Goal: Task Accomplishment & Management: Complete application form

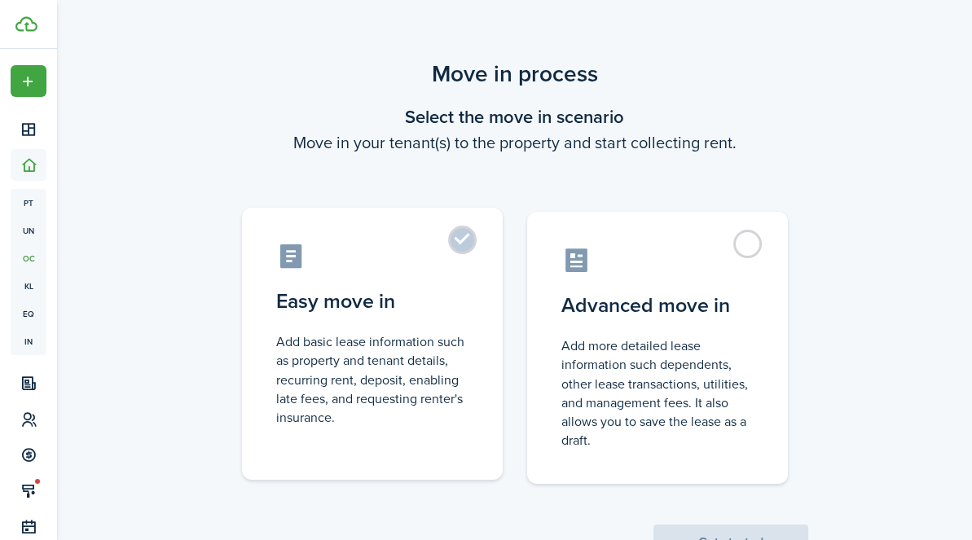
click at [394, 381] on control-radio-card-description "Add basic lease information such as property and tenant details, recurring rent…" at bounding box center [372, 380] width 192 height 95
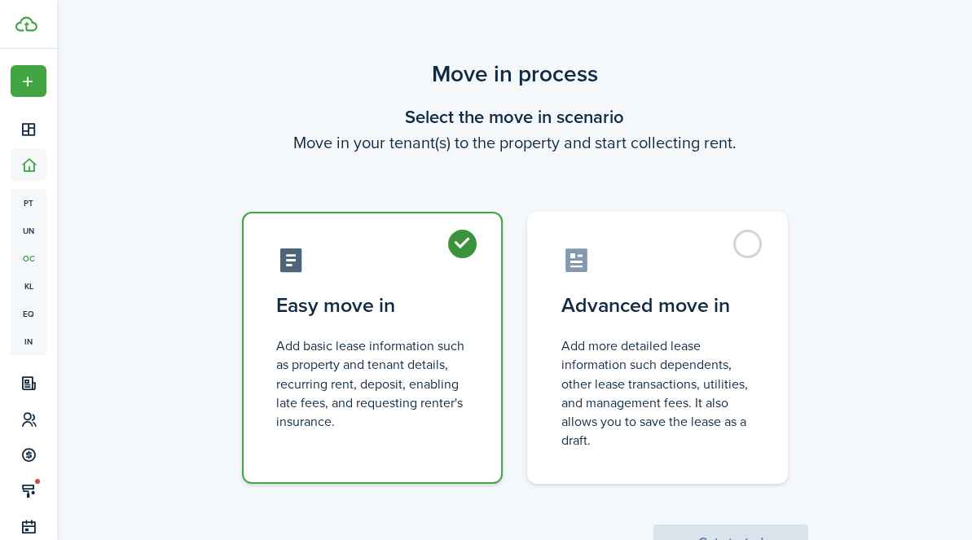
radio input "true"
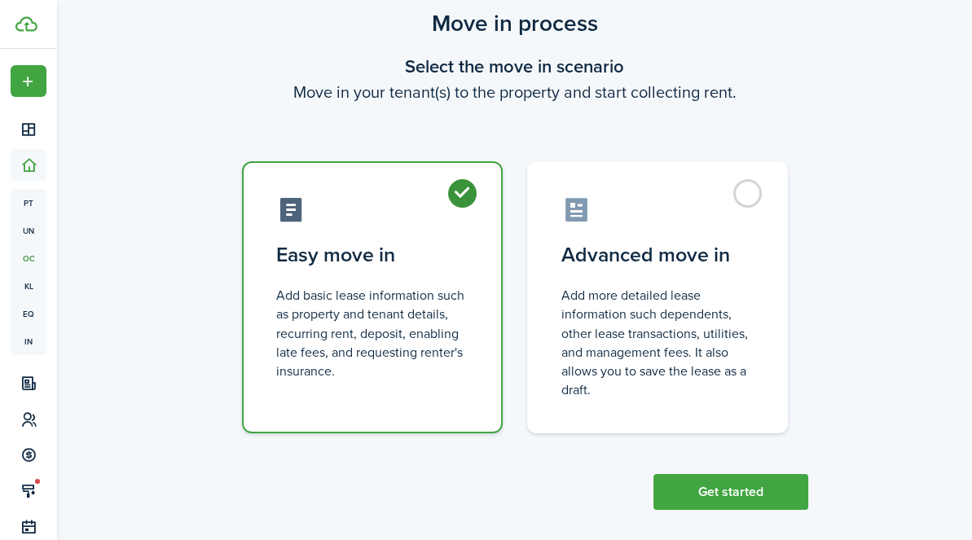
scroll to position [65, 0]
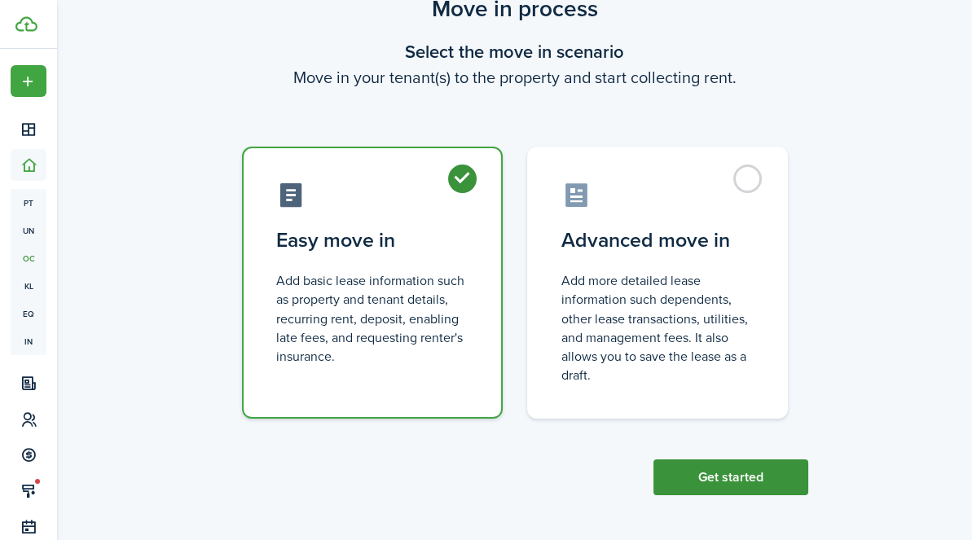
click at [744, 476] on button "Get started" at bounding box center [731, 478] width 155 height 36
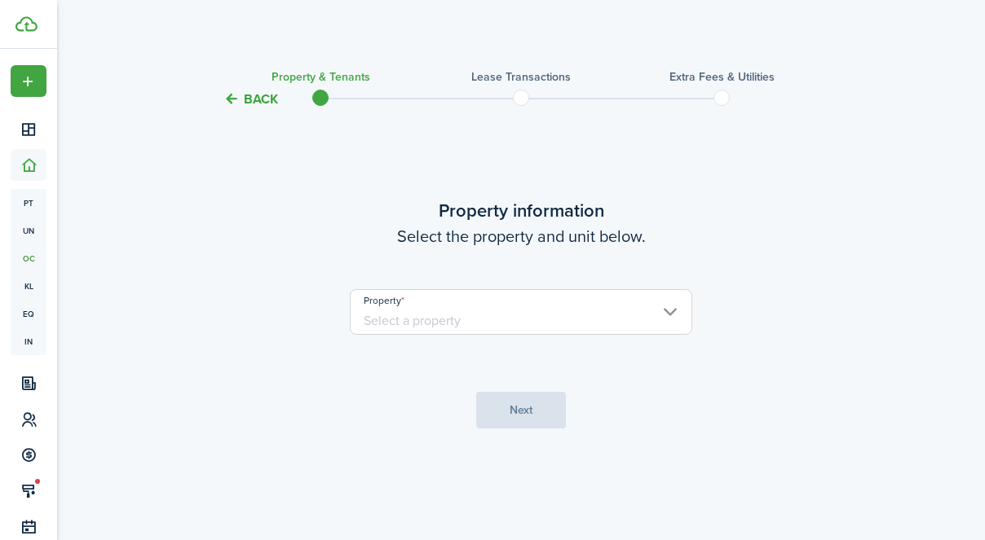
click at [579, 326] on input "Property" at bounding box center [521, 312] width 342 height 46
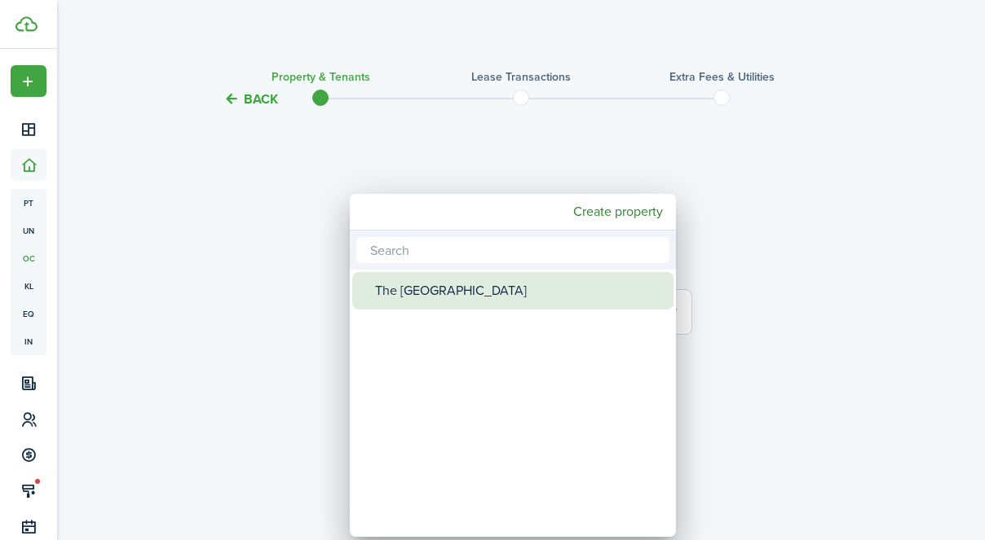
click at [457, 294] on div "The [GEOGRAPHIC_DATA]" at bounding box center [519, 290] width 289 height 37
type input "The [GEOGRAPHIC_DATA]"
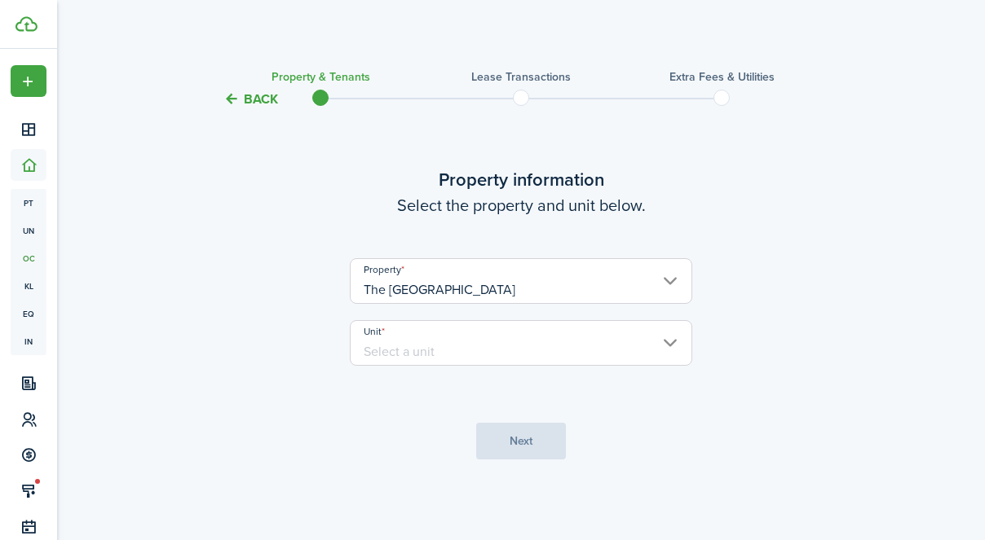
click at [447, 342] on input "Unit" at bounding box center [521, 343] width 342 height 46
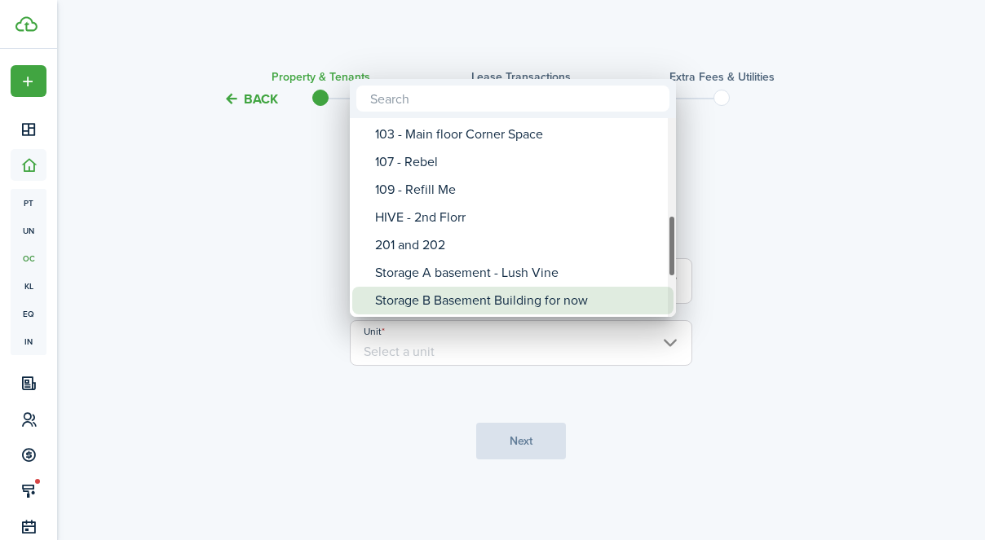
click at [507, 302] on div "Storage B Basement Building for now" at bounding box center [519, 301] width 289 height 28
type input "Storage B Basement Building for now"
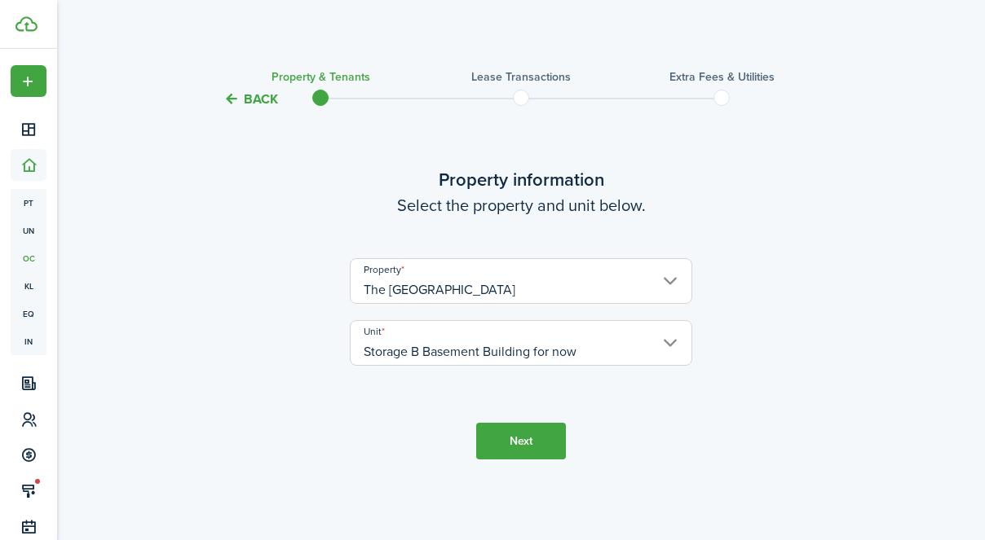
click at [523, 448] on button "Next" at bounding box center [521, 441] width 90 height 37
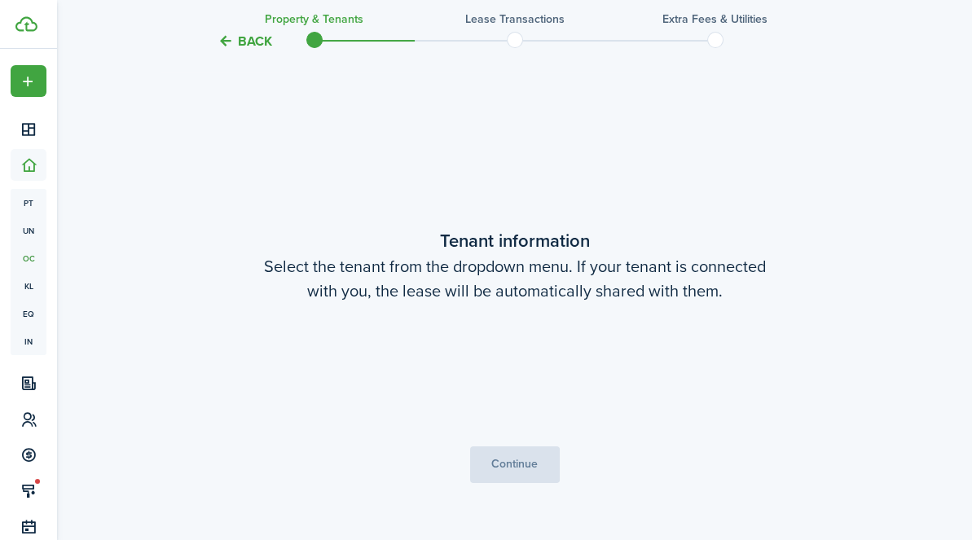
scroll to position [430, 0]
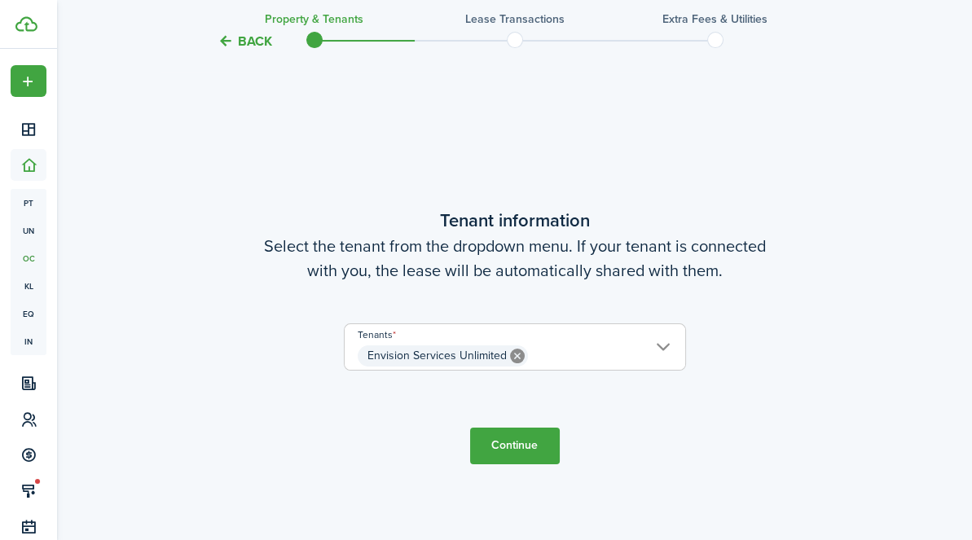
click at [528, 449] on button "Continue" at bounding box center [515, 446] width 90 height 37
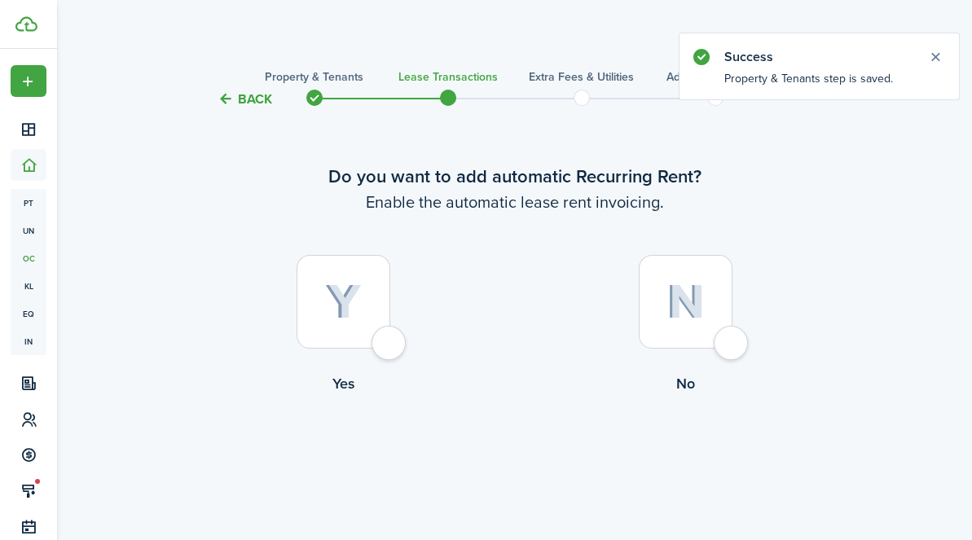
click at [382, 347] on div at bounding box center [344, 302] width 94 height 94
radio input "true"
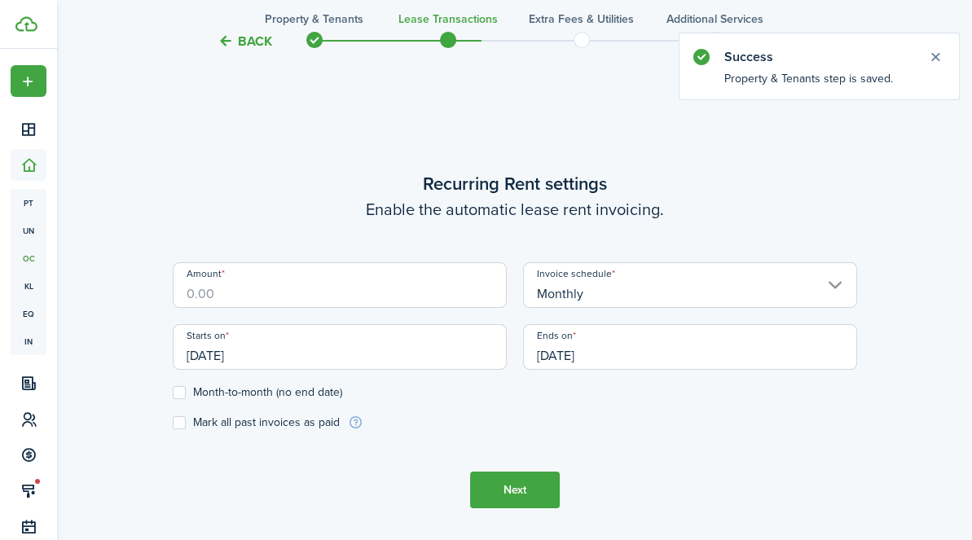
scroll to position [448, 0]
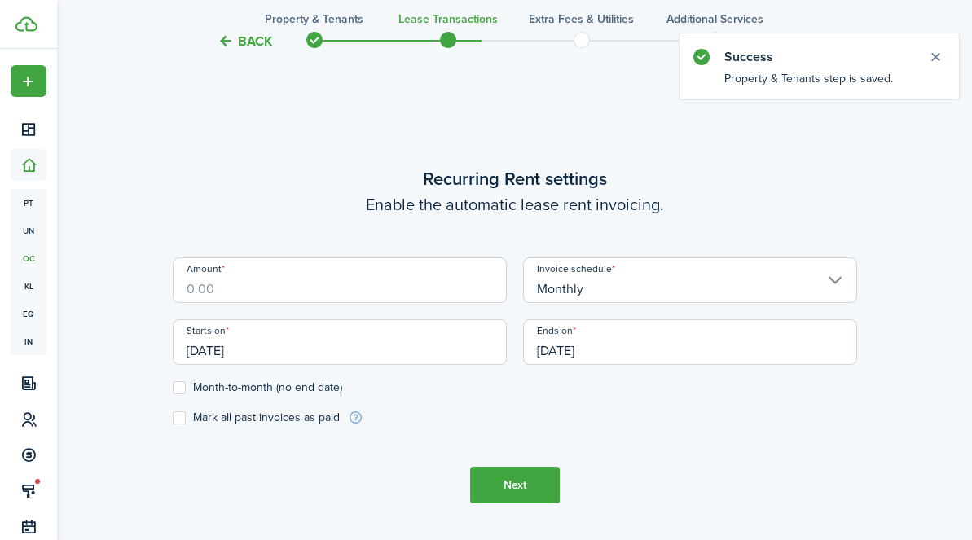
click at [375, 291] on input "Amount" at bounding box center [340, 281] width 334 height 46
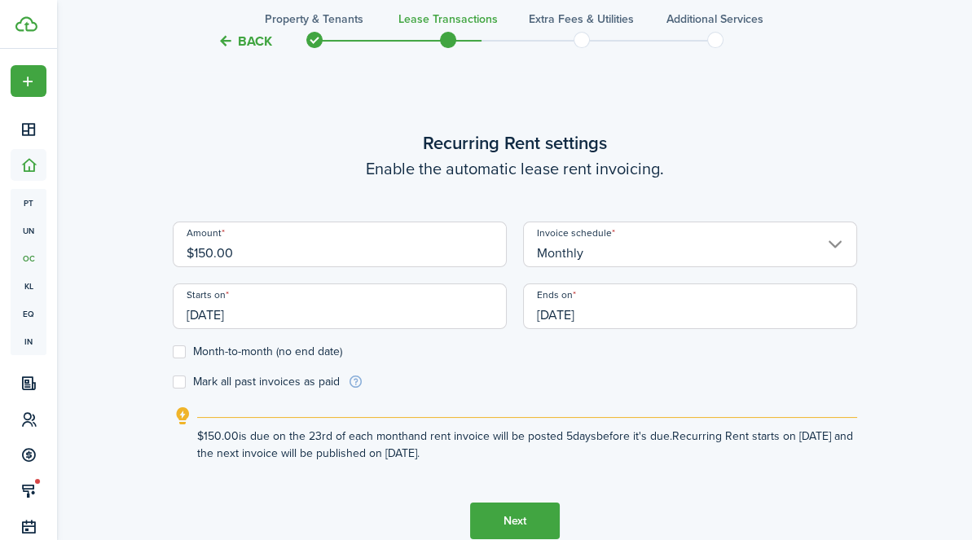
click at [372, 316] on input "[DATE]" at bounding box center [340, 307] width 334 height 46
type input "$150.00"
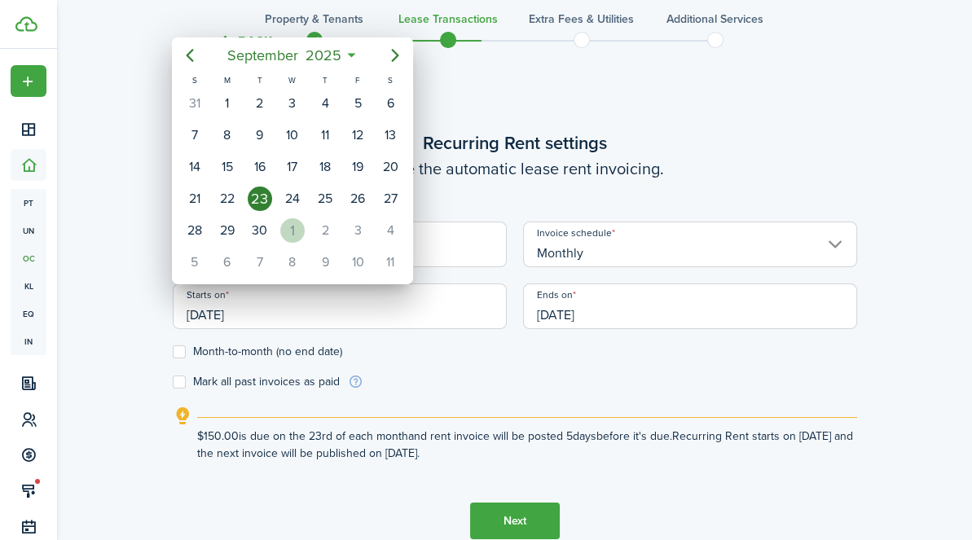
click at [286, 221] on div "1" at bounding box center [292, 230] width 24 height 24
type input "[DATE]"
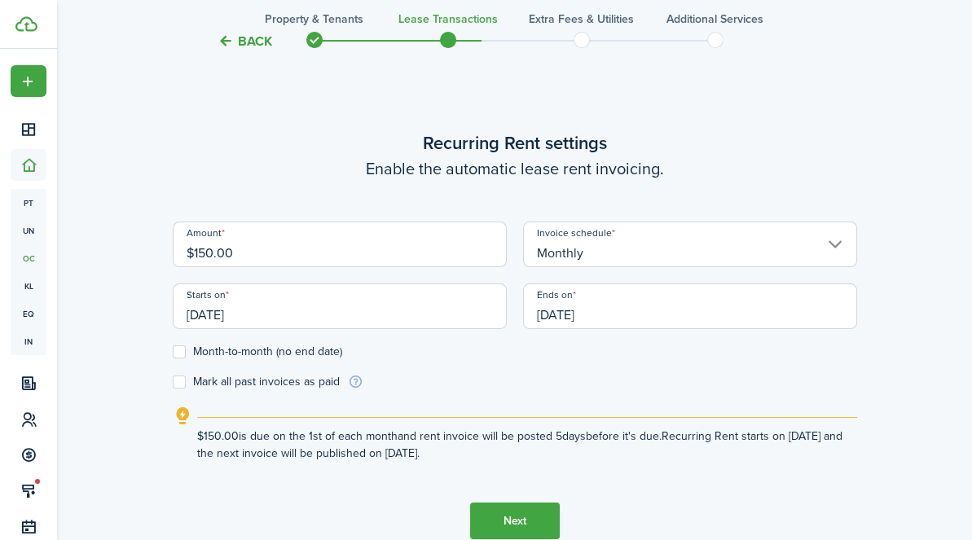
click at [634, 313] on input "[DATE]" at bounding box center [690, 307] width 334 height 46
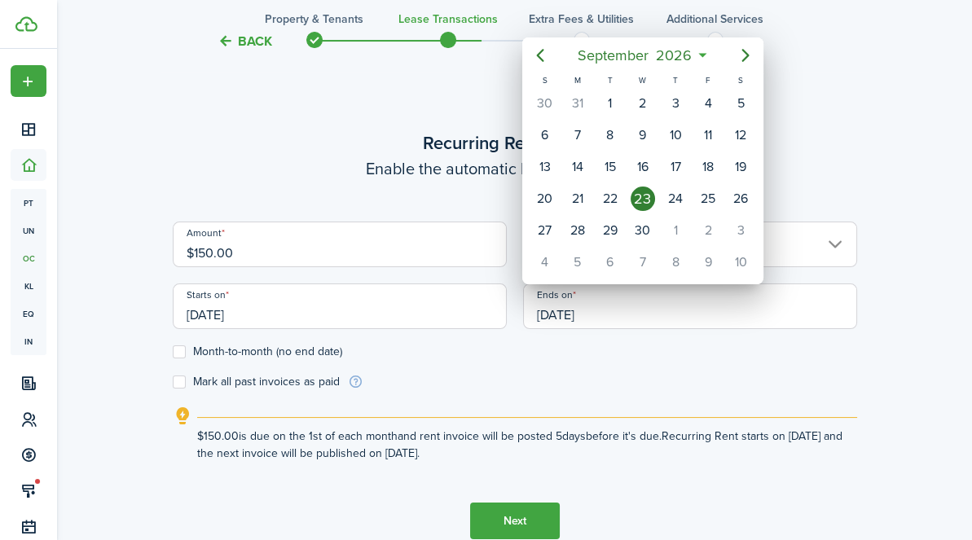
click at [703, 58] on icon at bounding box center [702, 55] width 17 height 16
click at [701, 52] on mbsc-button "[DATE]" at bounding box center [634, 55] width 134 height 29
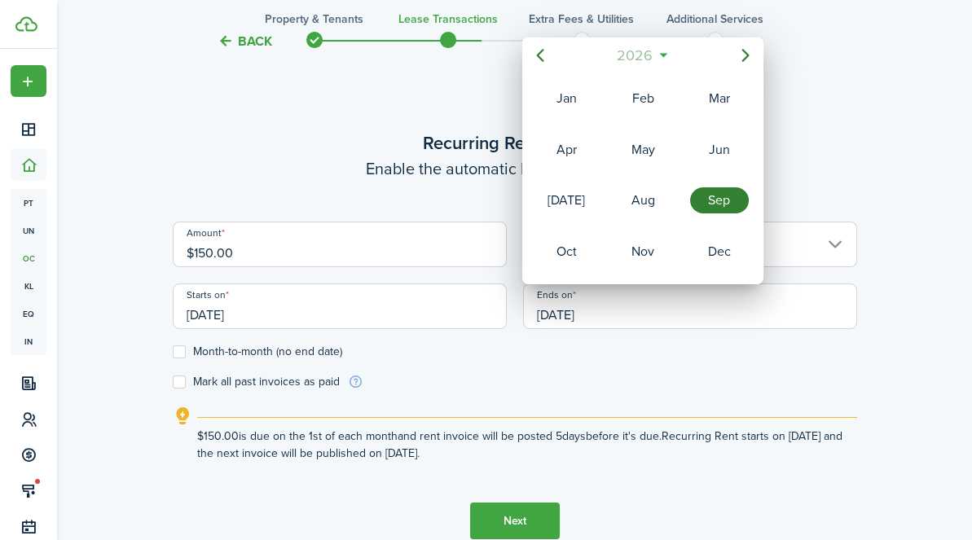
click at [650, 55] on span "2026" at bounding box center [634, 55] width 43 height 29
click at [631, 250] on div "2028" at bounding box center [643, 252] width 59 height 26
click at [725, 194] on div "Sep" at bounding box center [719, 200] width 59 height 26
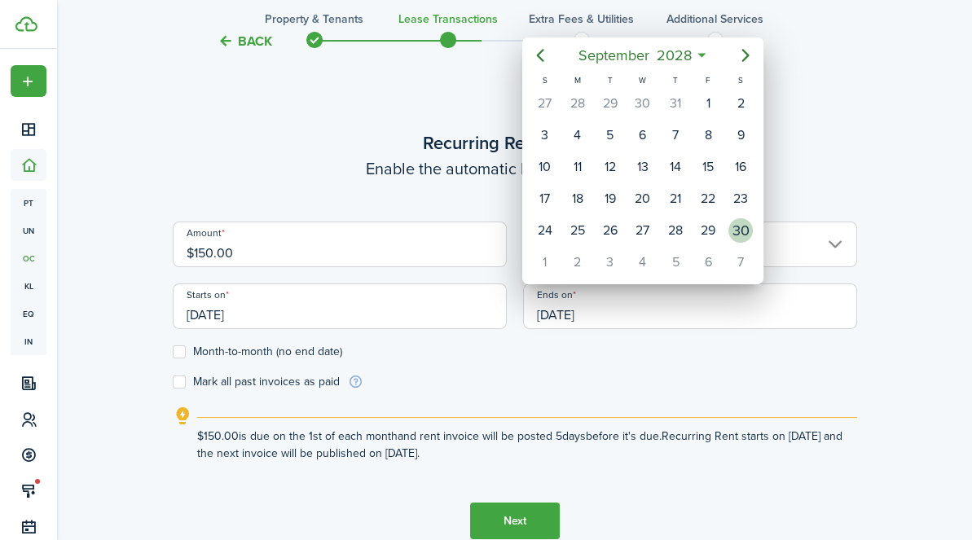
click at [742, 231] on div "30" at bounding box center [741, 230] width 24 height 24
type input "[DATE]"
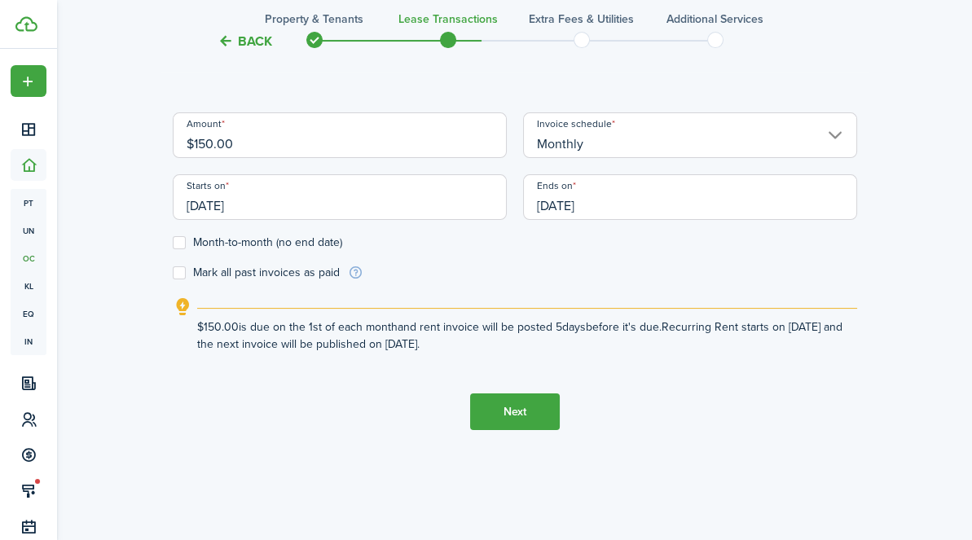
click at [522, 409] on button "Next" at bounding box center [515, 412] width 90 height 37
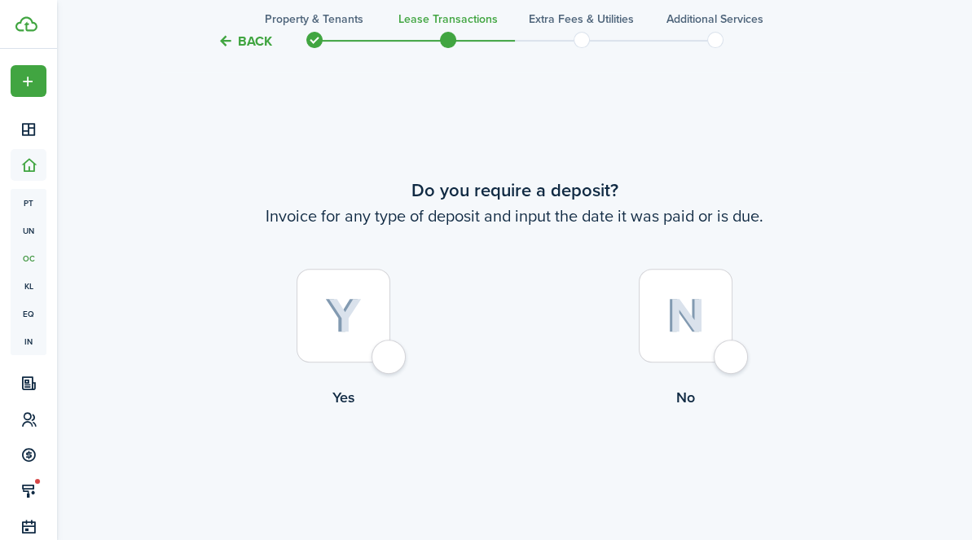
scroll to position [989, 0]
click at [731, 362] on div at bounding box center [686, 315] width 94 height 94
radio input "true"
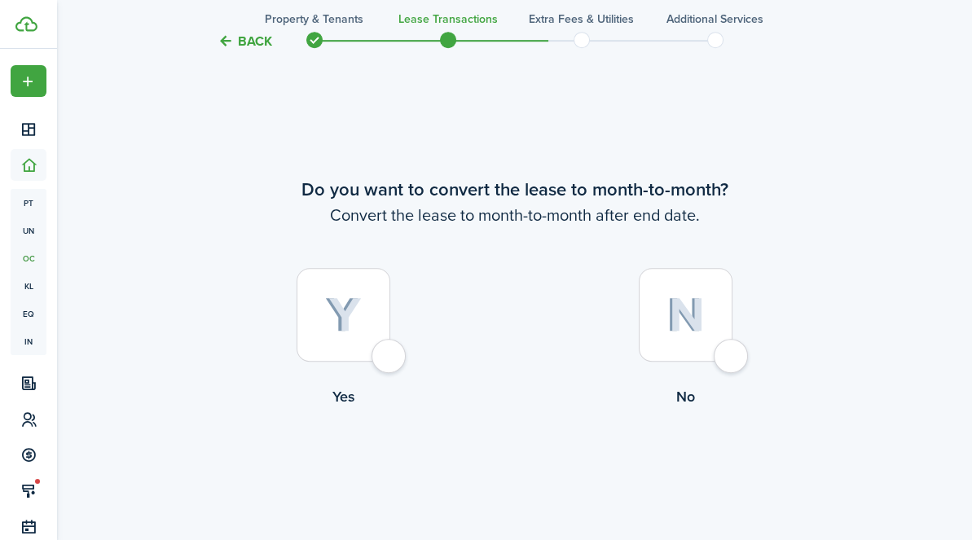
scroll to position [1529, 0]
click at [733, 356] on div at bounding box center [686, 315] width 94 height 94
radio input "true"
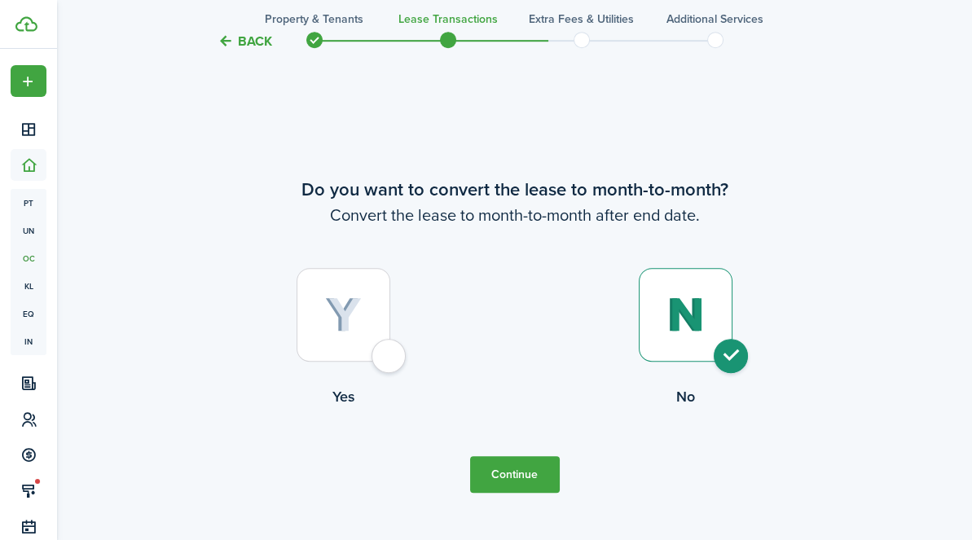
click at [527, 468] on button "Continue" at bounding box center [515, 474] width 90 height 37
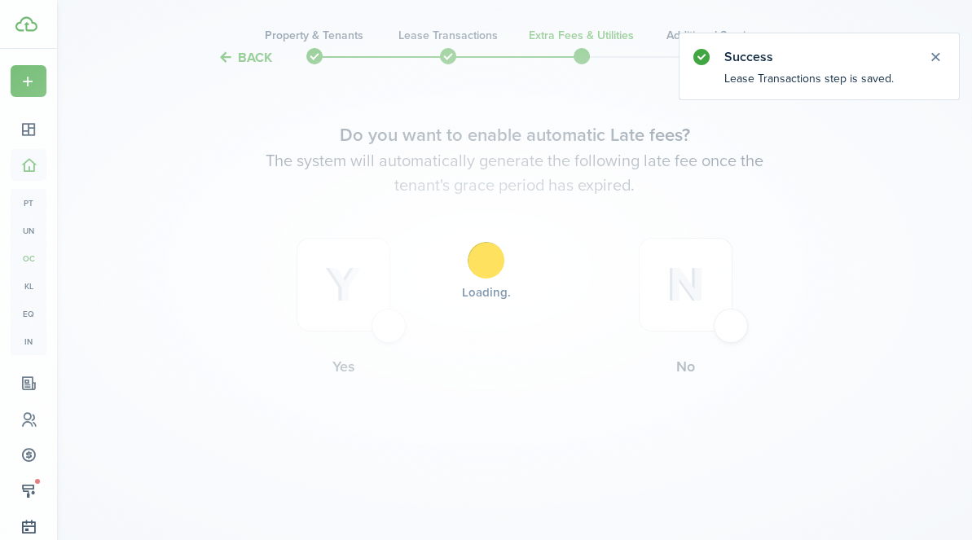
scroll to position [0, 0]
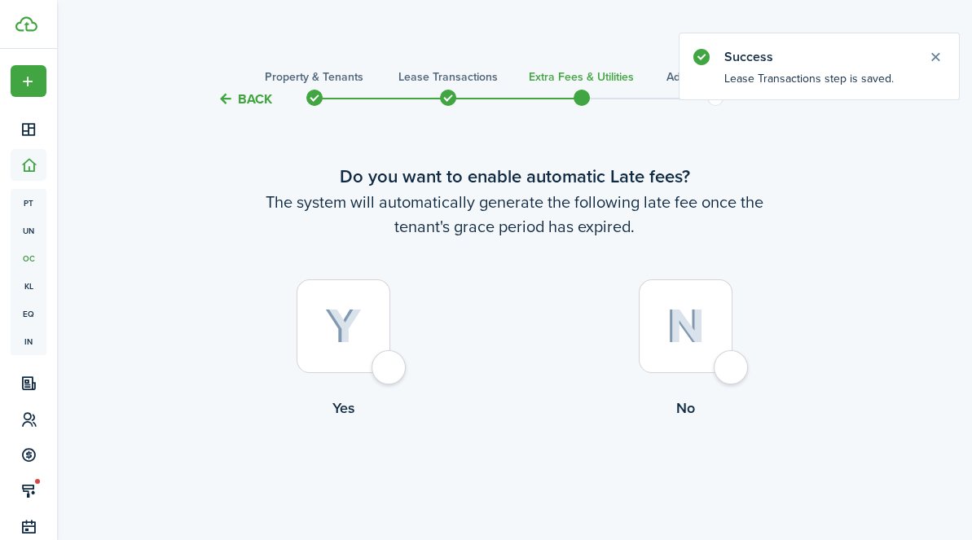
click at [390, 366] on div at bounding box center [344, 327] width 94 height 94
radio input "true"
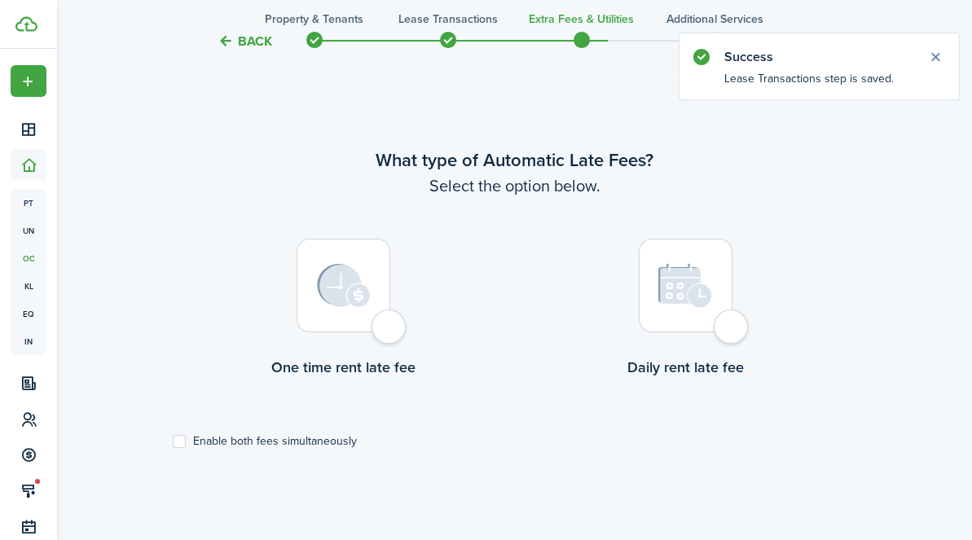
scroll to position [473, 0]
click at [390, 326] on div at bounding box center [344, 284] width 94 height 94
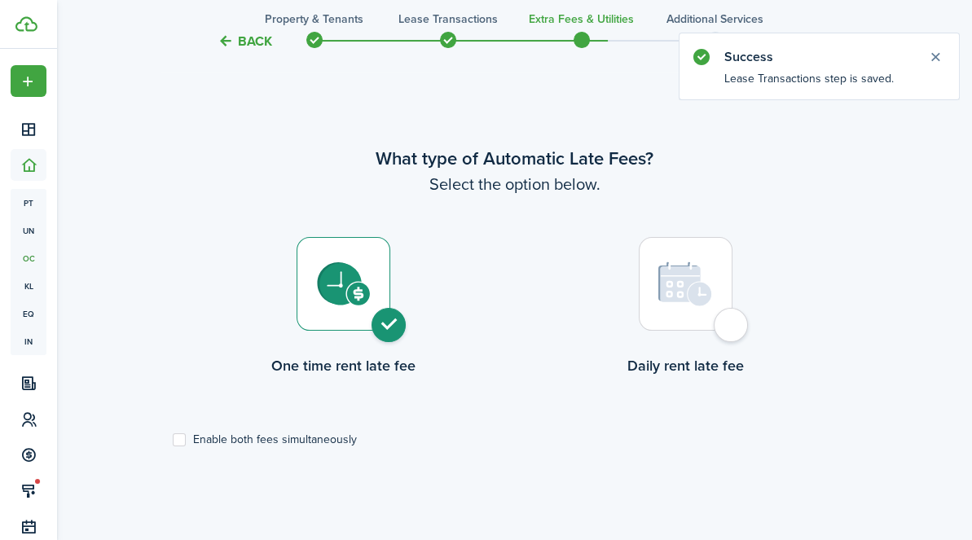
radio input "true"
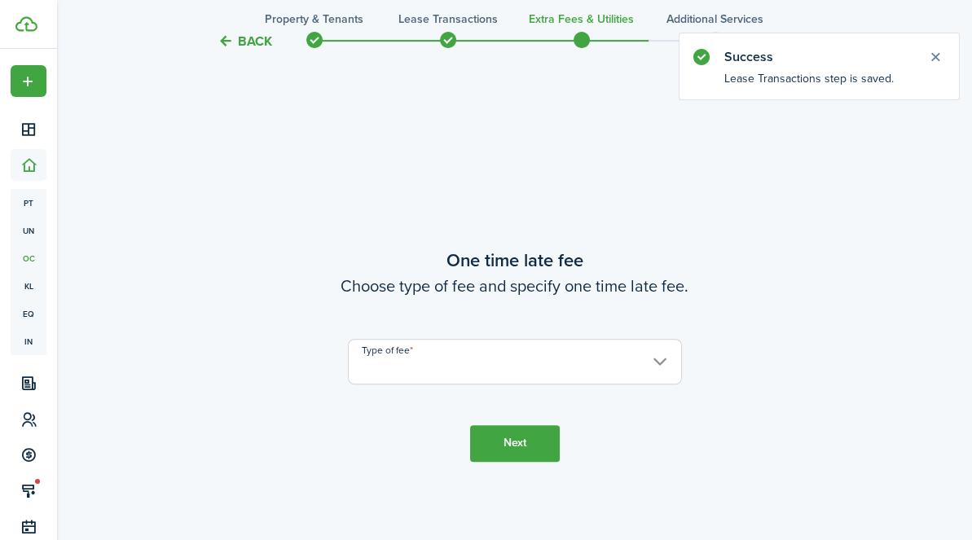
scroll to position [1013, 0]
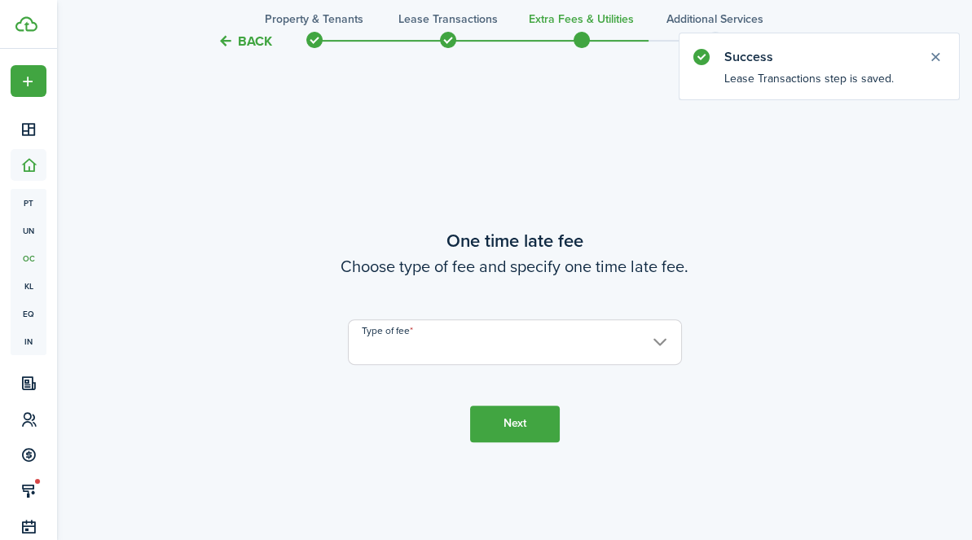
click at [446, 341] on input "Type of fee" at bounding box center [515, 343] width 334 height 46
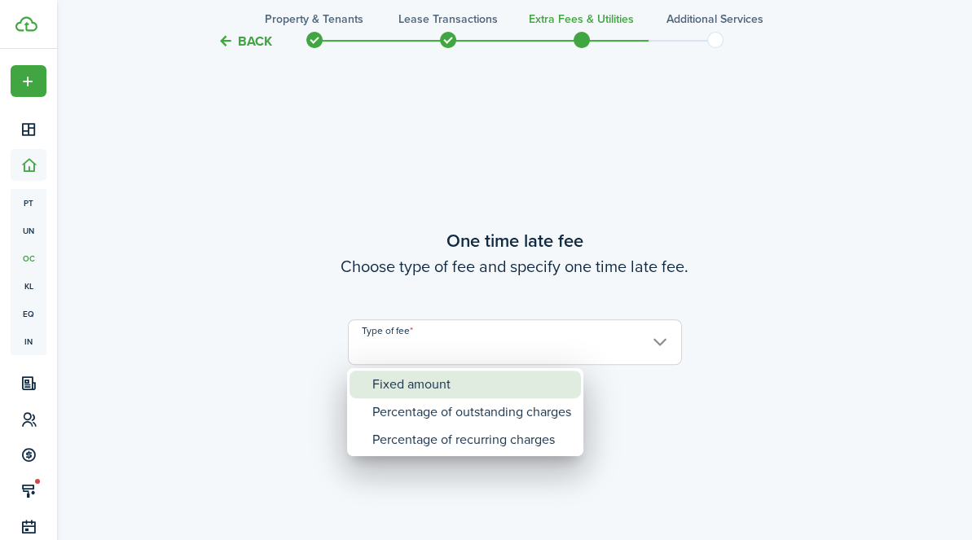
click at [442, 376] on div "Fixed amount" at bounding box center [471, 385] width 199 height 28
type input "Fixed amount"
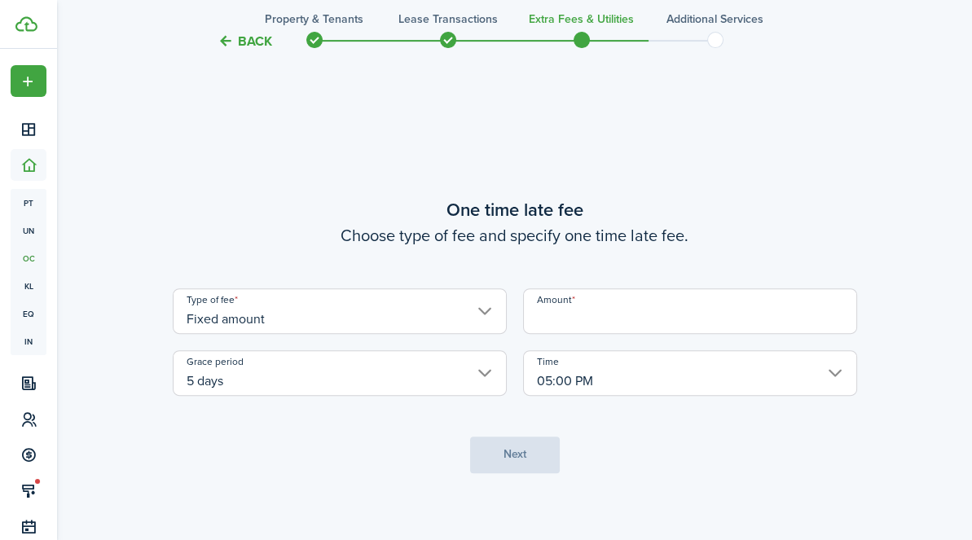
click at [642, 316] on input "Amount" at bounding box center [690, 312] width 334 height 46
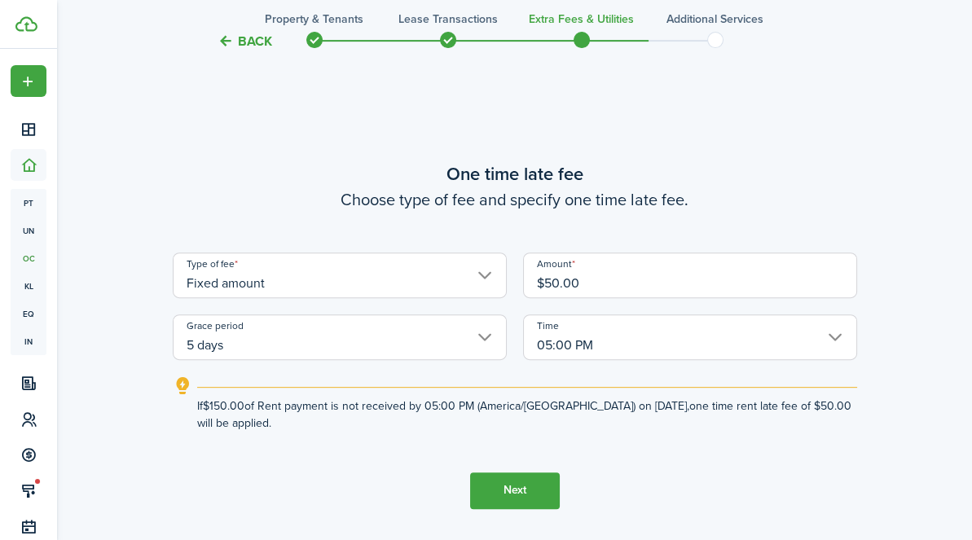
type input "$50.00"
click at [596, 433] on tc-wizard-step "One time late fee Choose type of fee and specify one time late fee. Type of fee…" at bounding box center [515, 334] width 685 height 540
click at [511, 486] on button "Next" at bounding box center [515, 491] width 90 height 37
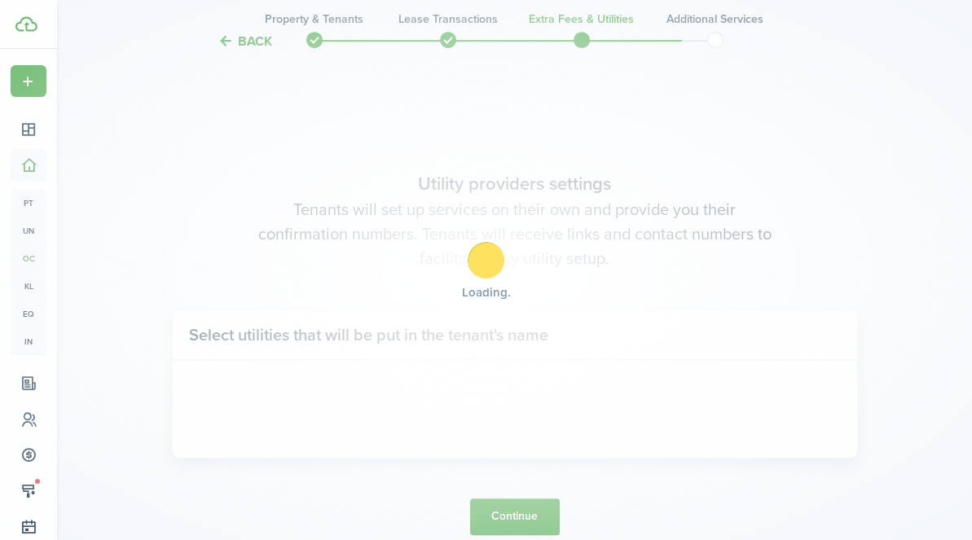
scroll to position [1554, 0]
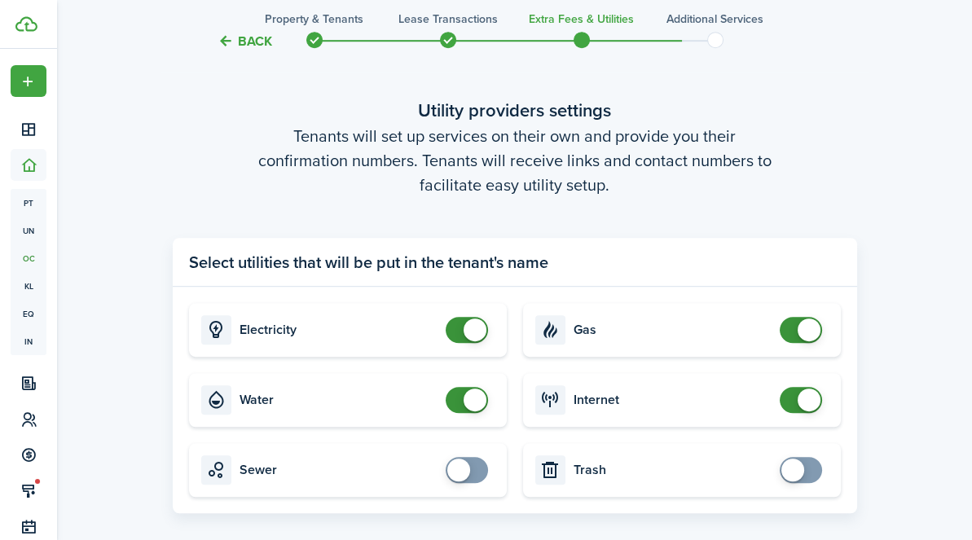
checkbox input "false"
click at [459, 328] on span at bounding box center [467, 330] width 16 height 26
checkbox input "false"
click at [459, 399] on span at bounding box center [467, 400] width 16 height 26
click at [777, 331] on card "Gas" at bounding box center [682, 330] width 318 height 54
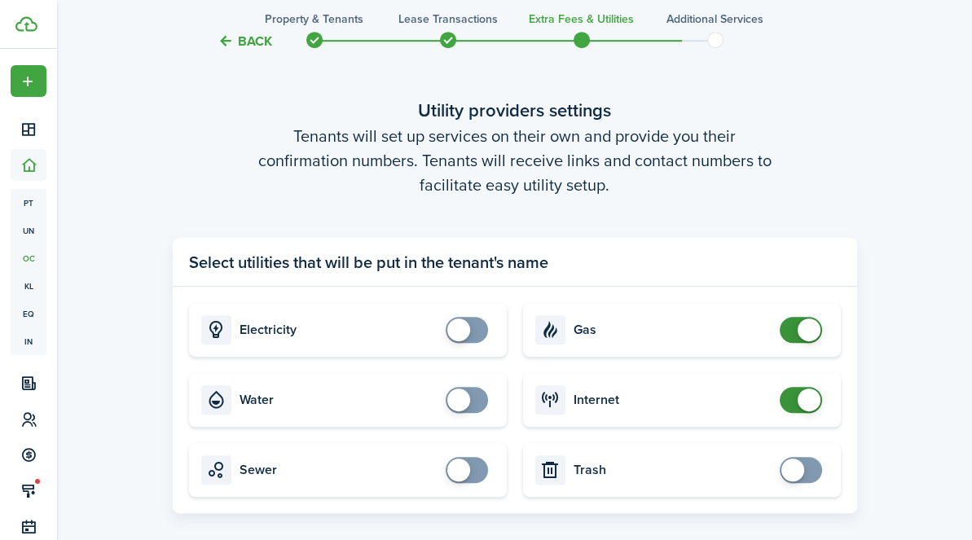
checkbox input "false"
click at [793, 332] on span at bounding box center [801, 330] width 16 height 26
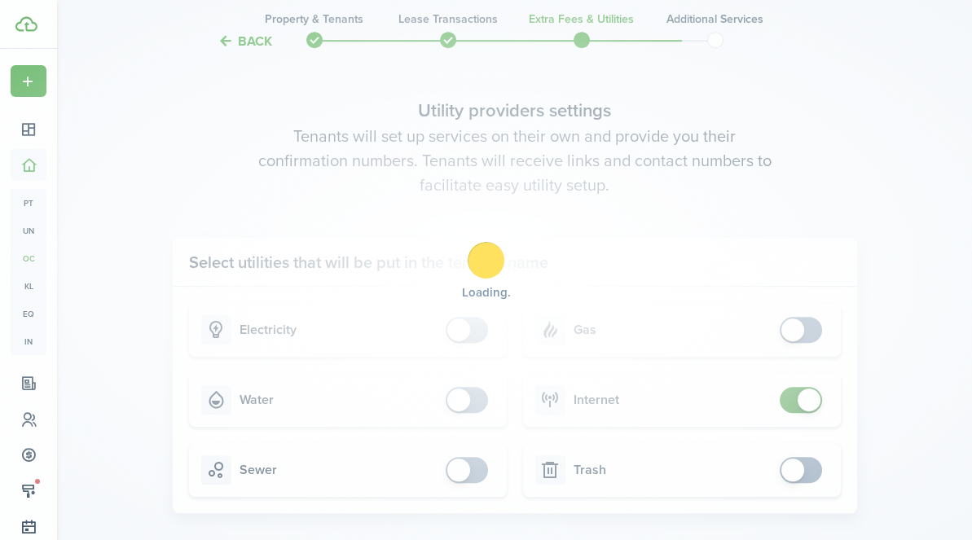
checkbox input "false"
click at [793, 399] on span at bounding box center [801, 400] width 16 height 26
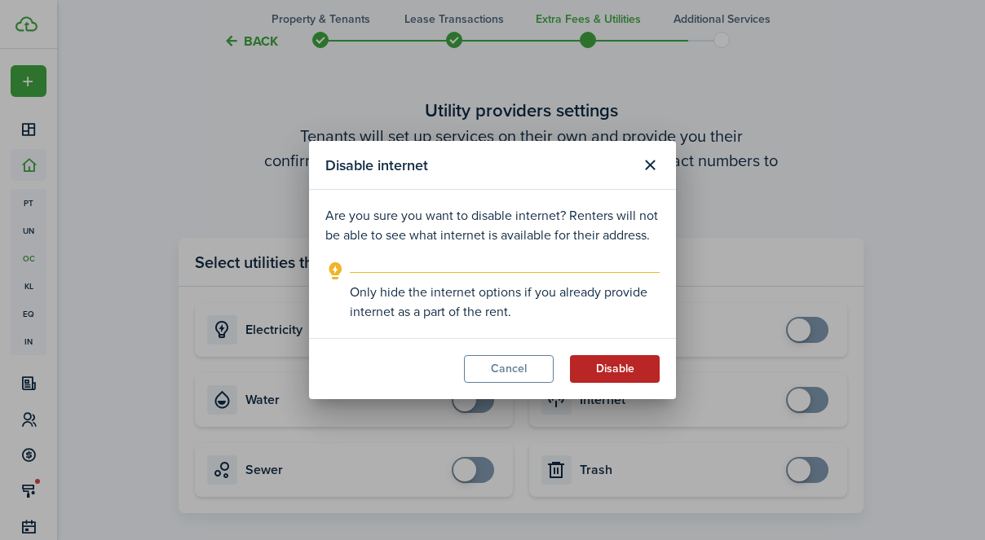
click at [604, 365] on button "Disable" at bounding box center [615, 369] width 90 height 28
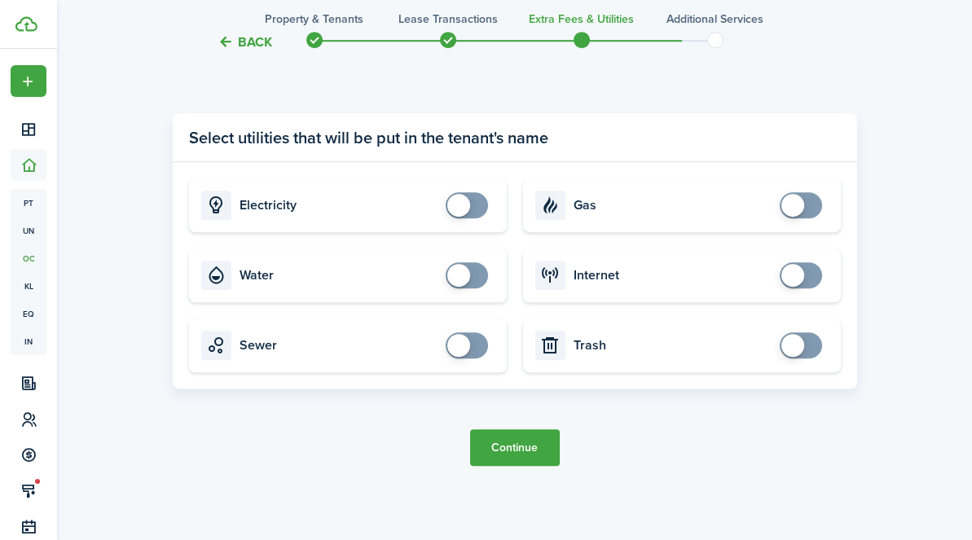
scroll to position [1681, 0]
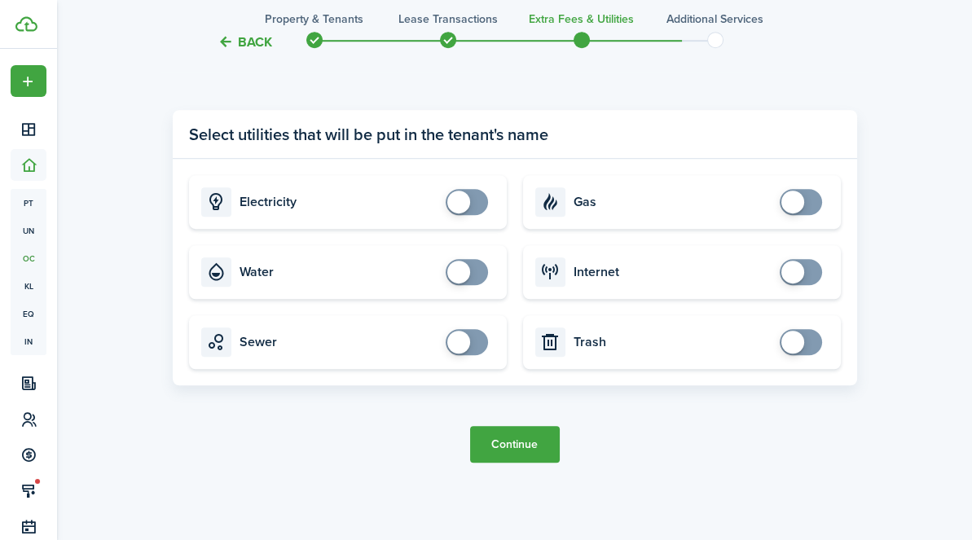
click at [515, 452] on button "Continue" at bounding box center [515, 444] width 90 height 37
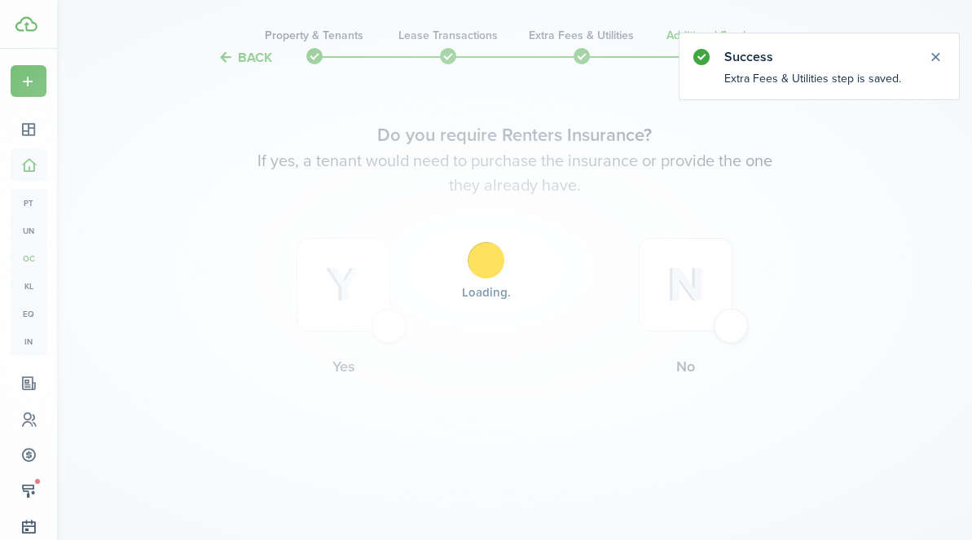
scroll to position [0, 0]
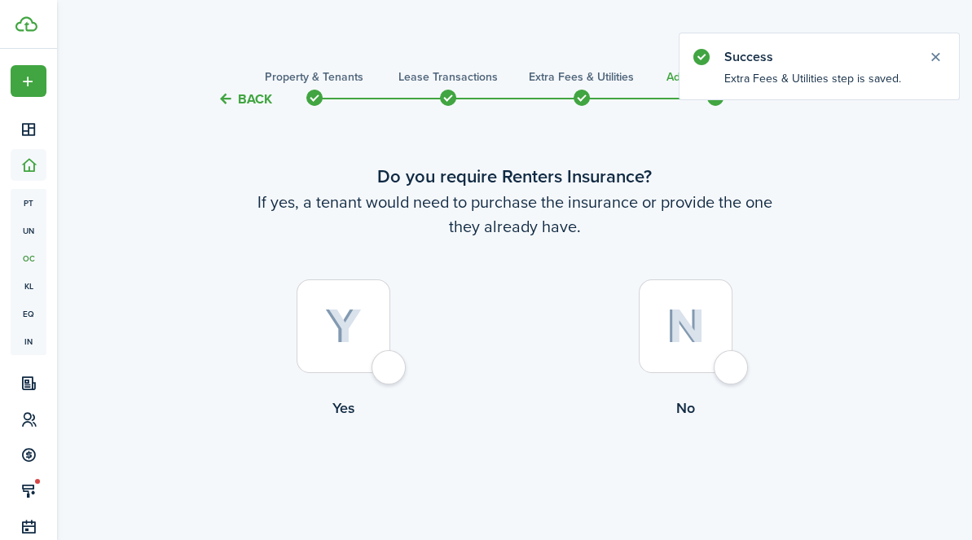
click at [390, 368] on div at bounding box center [344, 327] width 94 height 94
radio input "true"
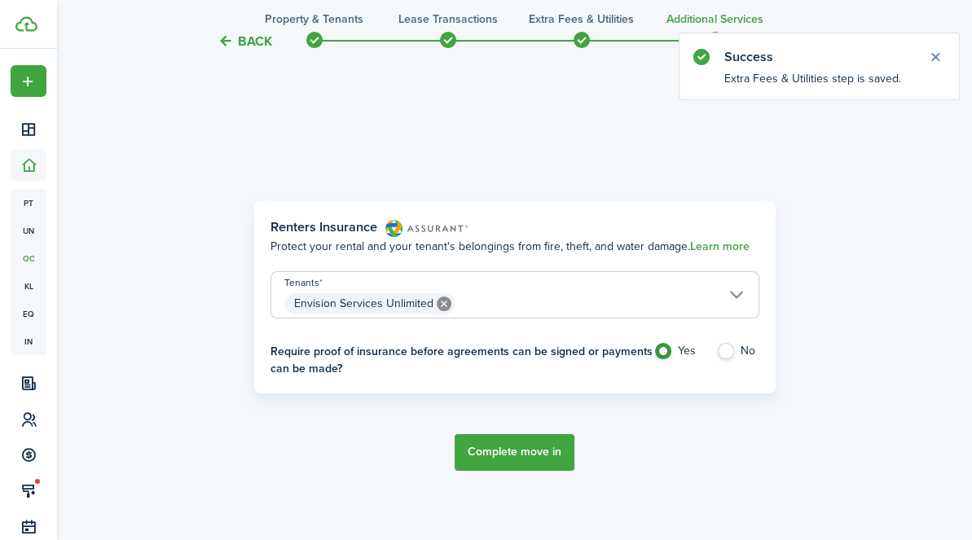
scroll to position [473, 0]
click at [520, 456] on button "Complete move in" at bounding box center [515, 451] width 120 height 37
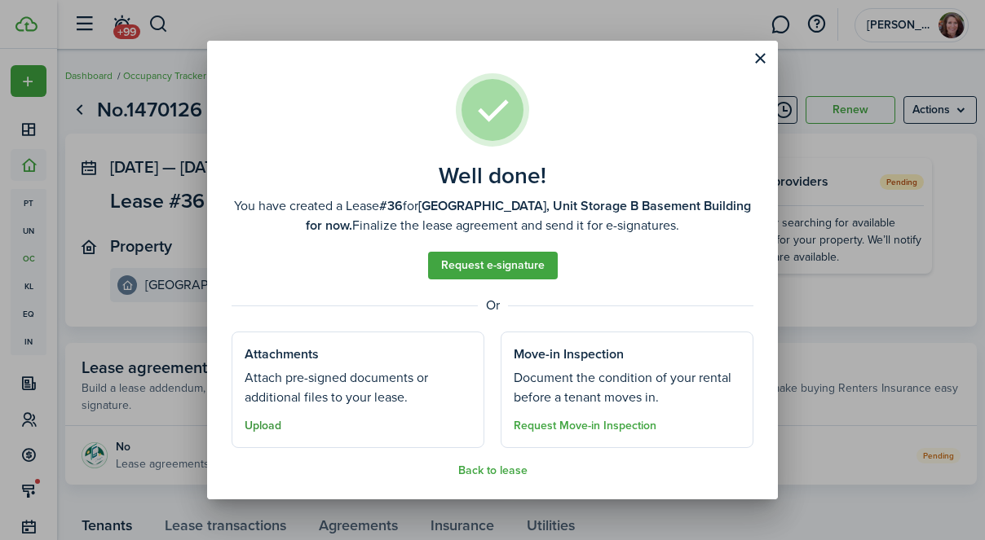
click at [260, 421] on button "Upload" at bounding box center [263, 426] width 37 height 13
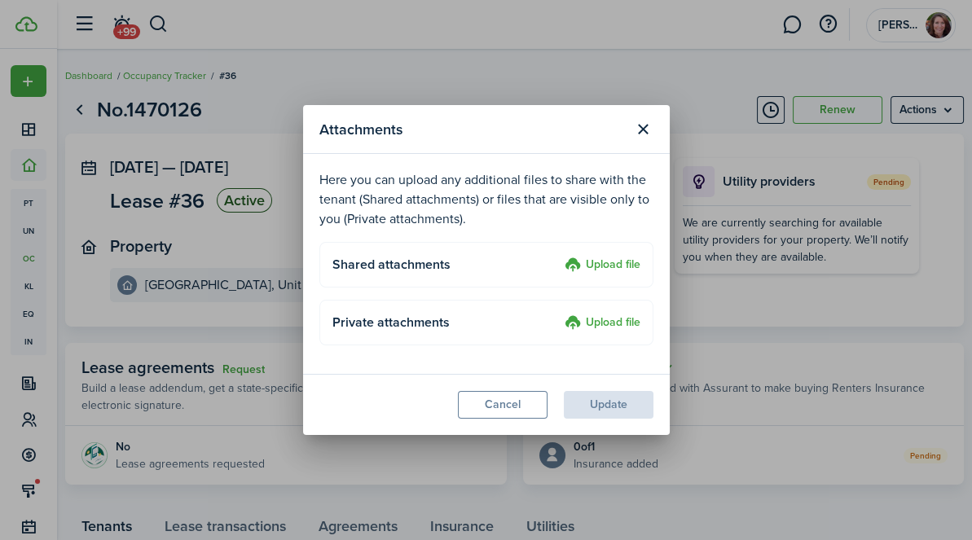
click at [623, 262] on label "Upload file" at bounding box center [603, 266] width 76 height 20
click at [559, 256] on input "Upload file" at bounding box center [559, 256] width 0 height 0
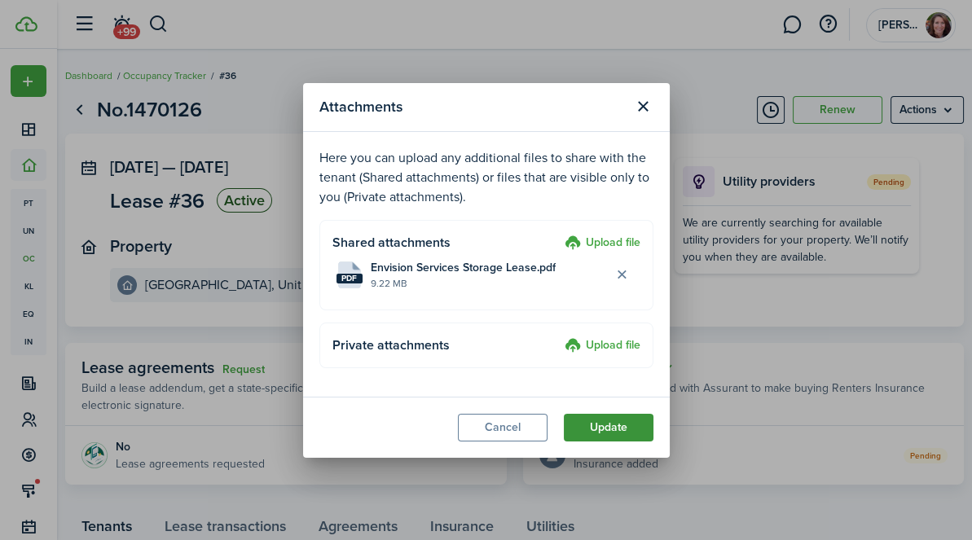
click at [622, 430] on button "Update" at bounding box center [609, 428] width 90 height 28
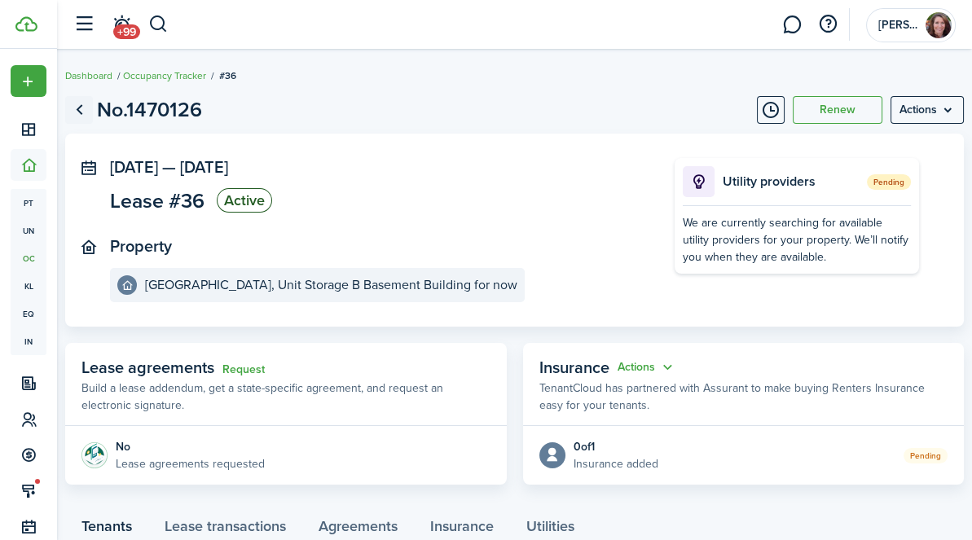
click at [80, 113] on link "Go back" at bounding box center [79, 110] width 28 height 28
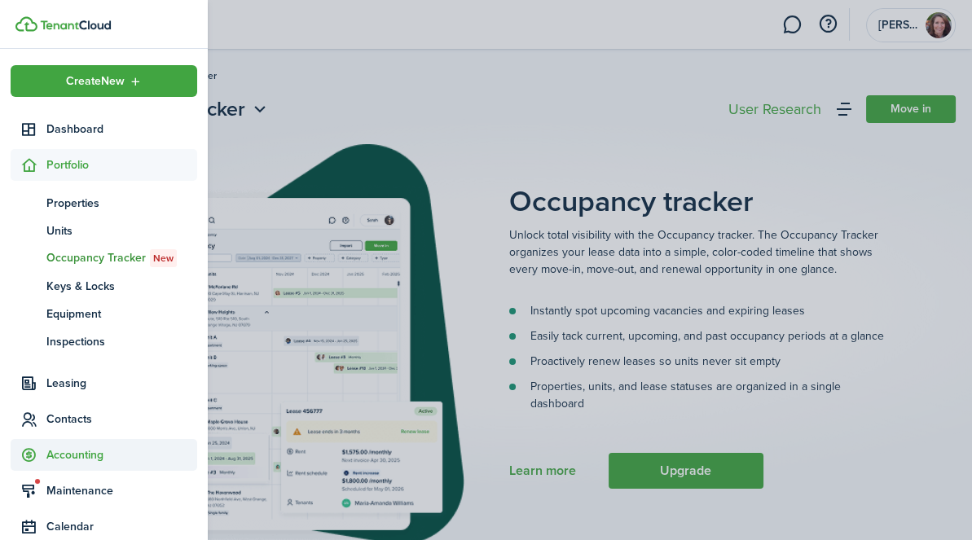
click at [82, 457] on span "Accounting" at bounding box center [121, 455] width 151 height 17
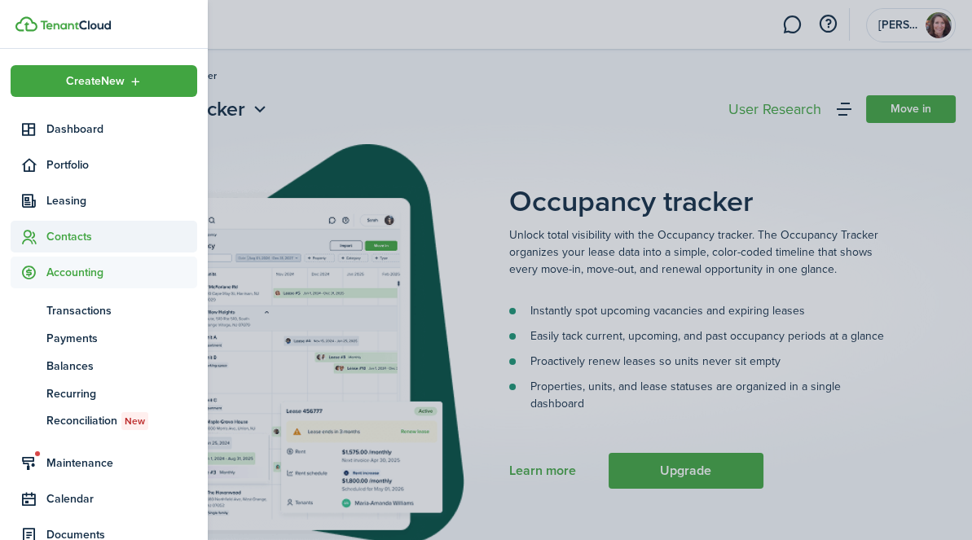
click at [60, 228] on span "Contacts" at bounding box center [121, 236] width 151 height 17
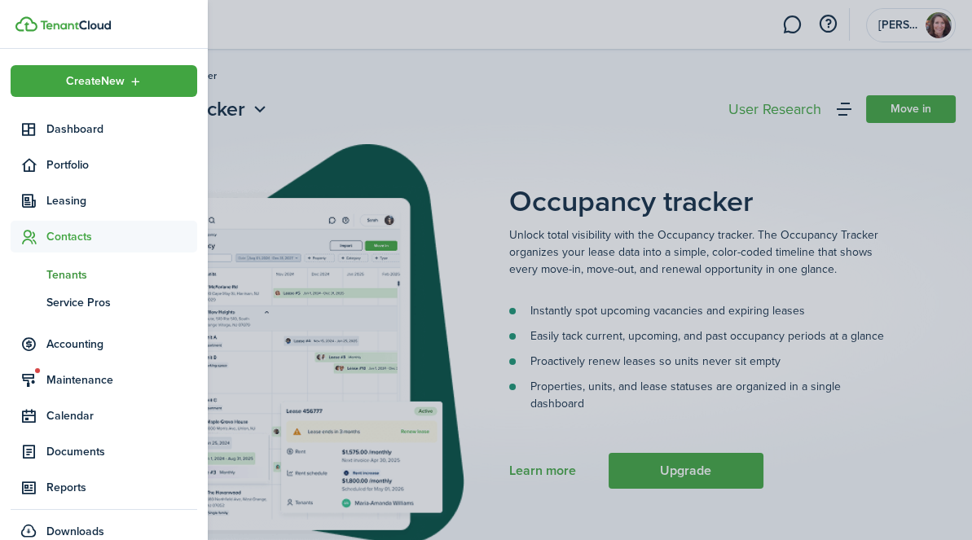
click at [64, 269] on span "Tenants" at bounding box center [121, 275] width 151 height 17
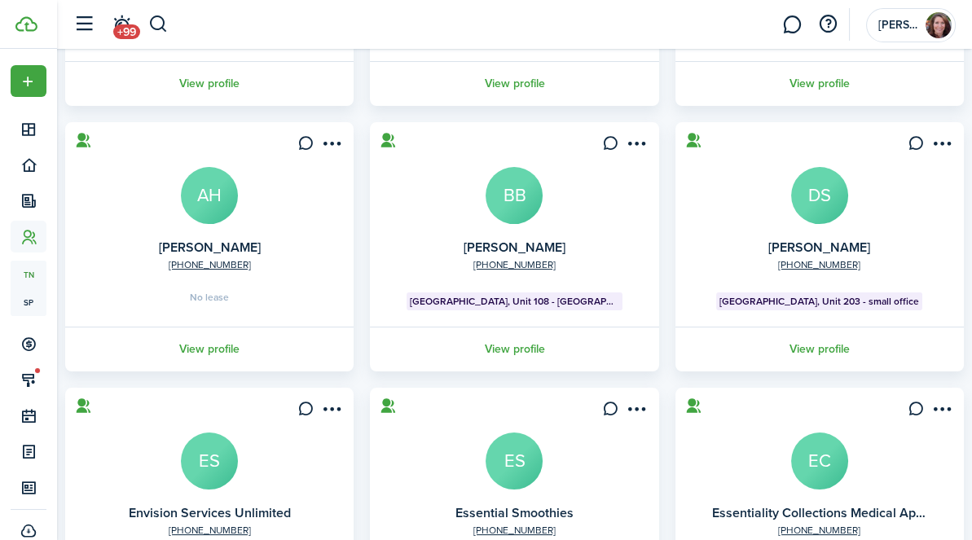
scroll to position [380, 0]
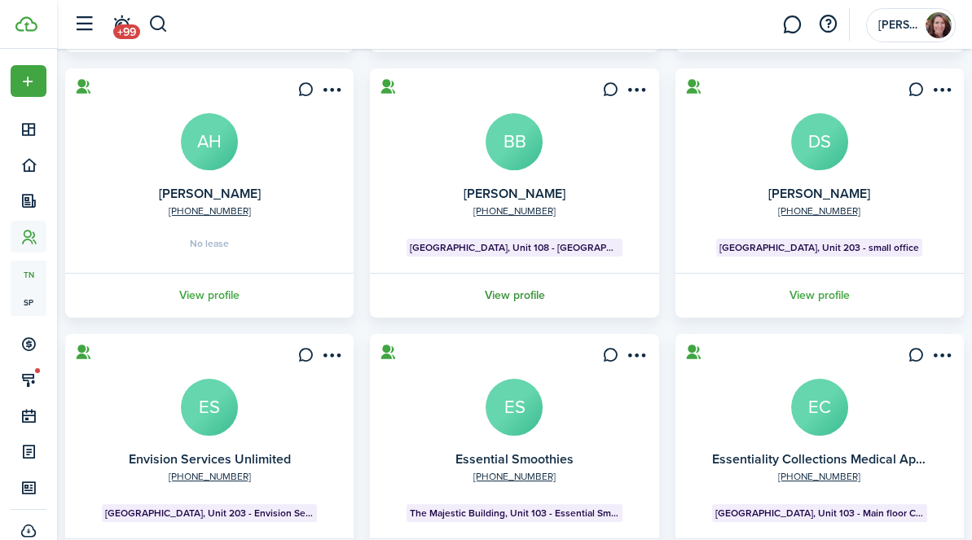
click at [368, 298] on link "View profile" at bounding box center [514, 295] width 293 height 45
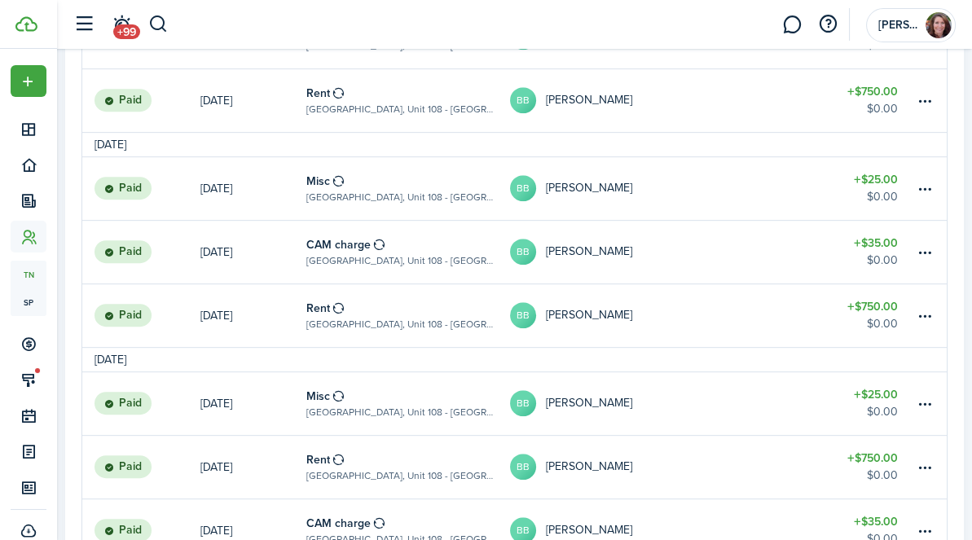
scroll to position [1300, 0]
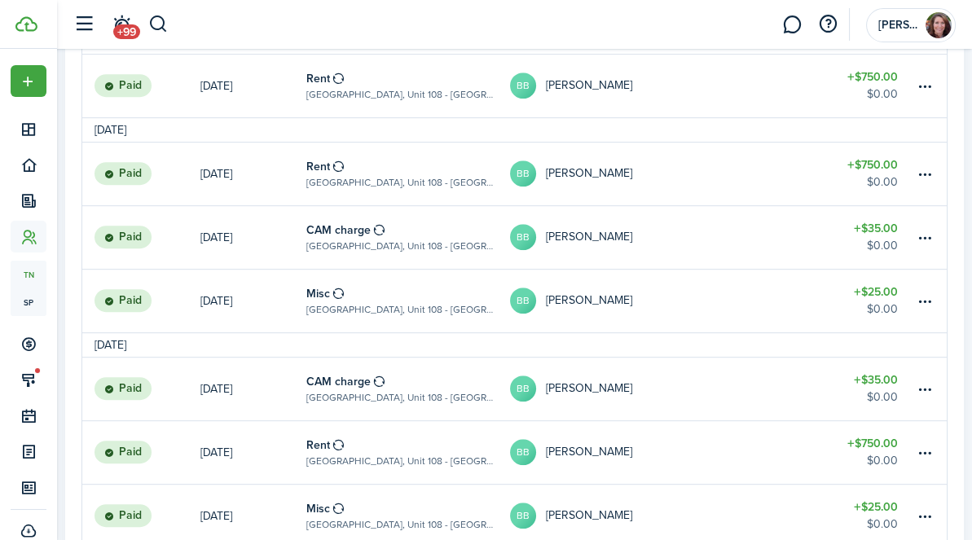
scroll to position [1324, 0]
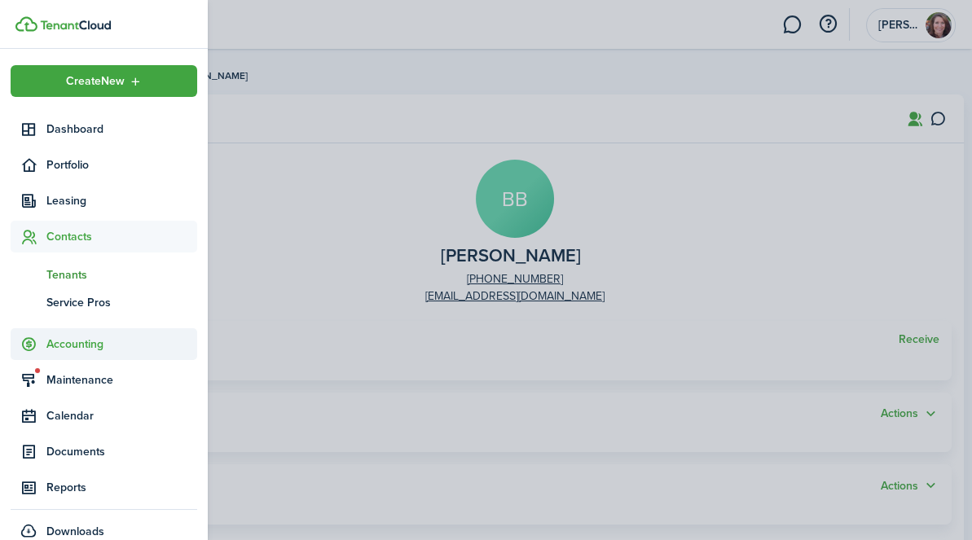
click at [95, 339] on span "Accounting" at bounding box center [121, 344] width 151 height 17
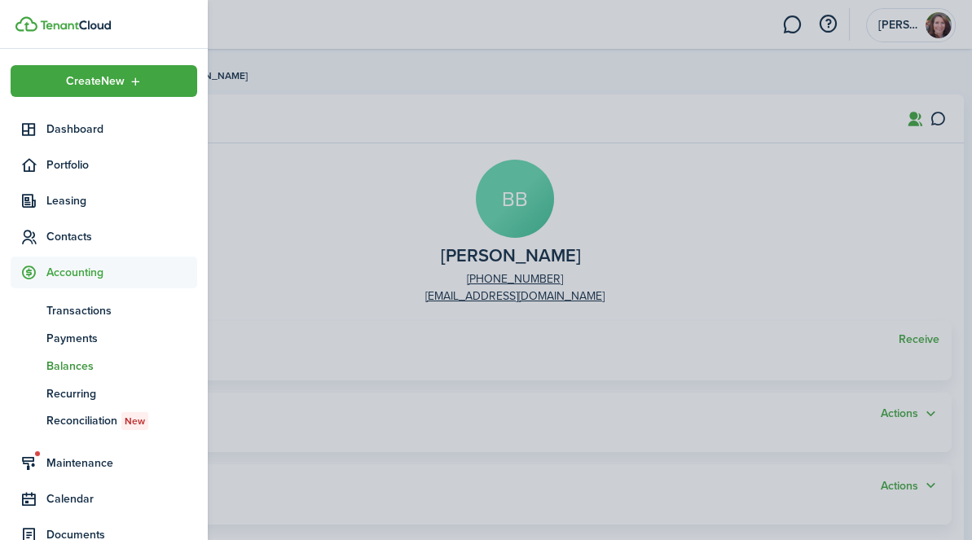
click at [84, 364] on span "Balances" at bounding box center [121, 366] width 151 height 17
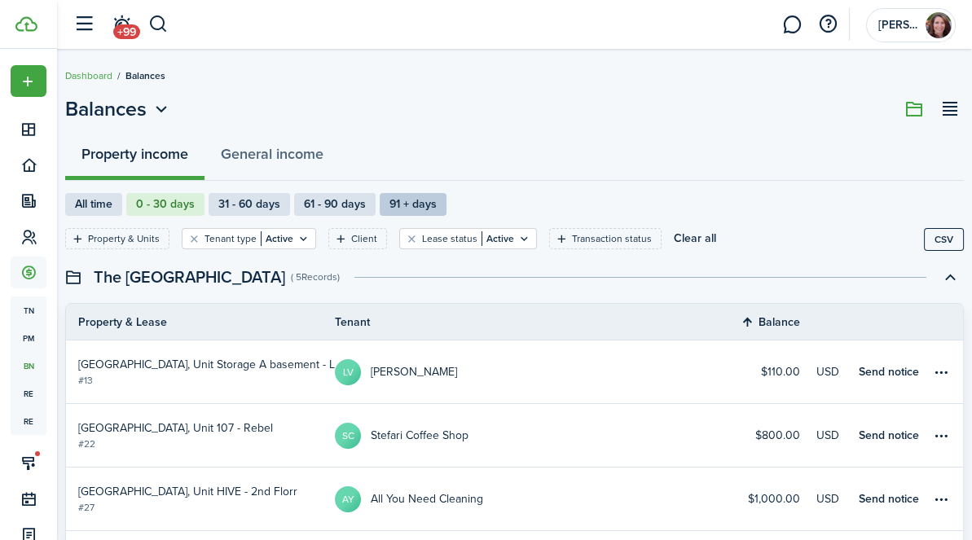
click at [420, 196] on label "91 + days" at bounding box center [413, 204] width 67 height 23
radio input "false"
radio input "true"
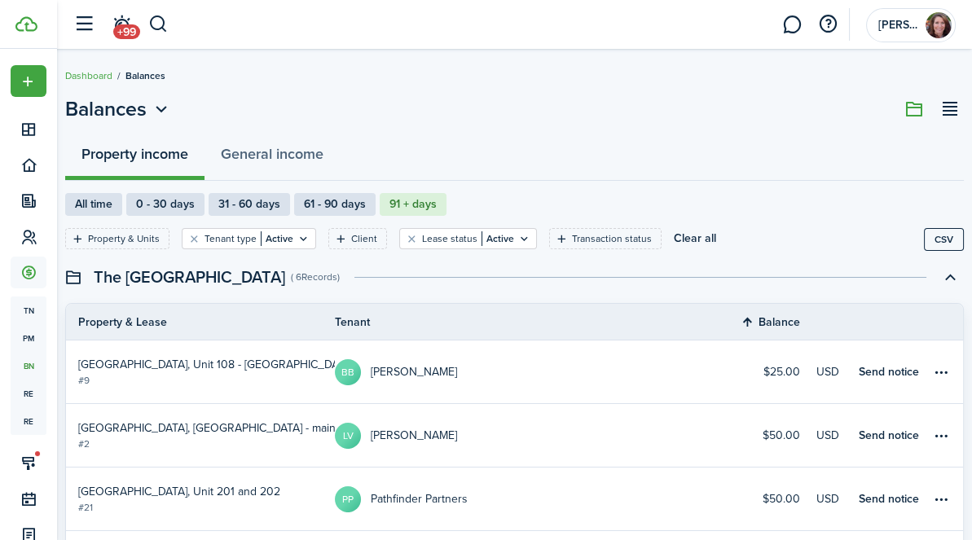
scroll to position [134, 0]
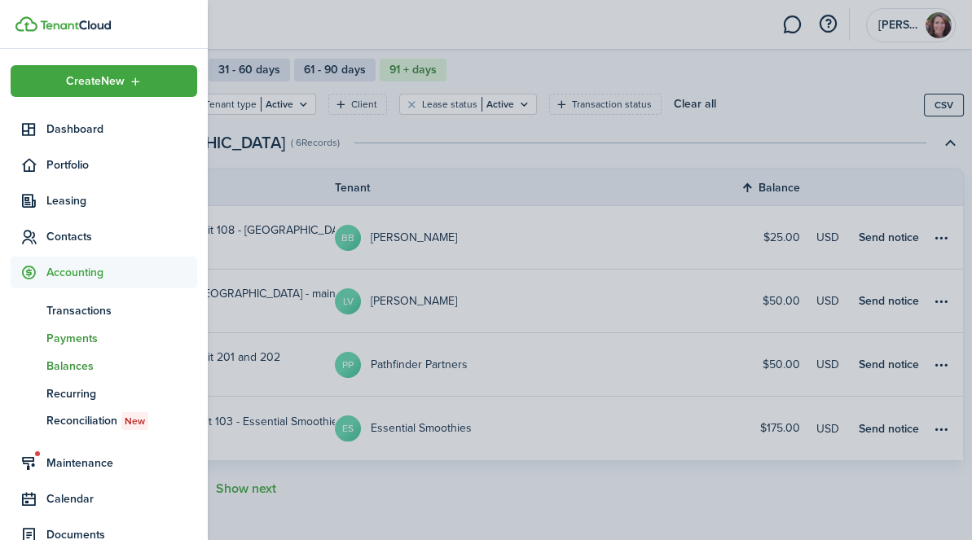
click at [88, 339] on span "Payments" at bounding box center [121, 338] width 151 height 17
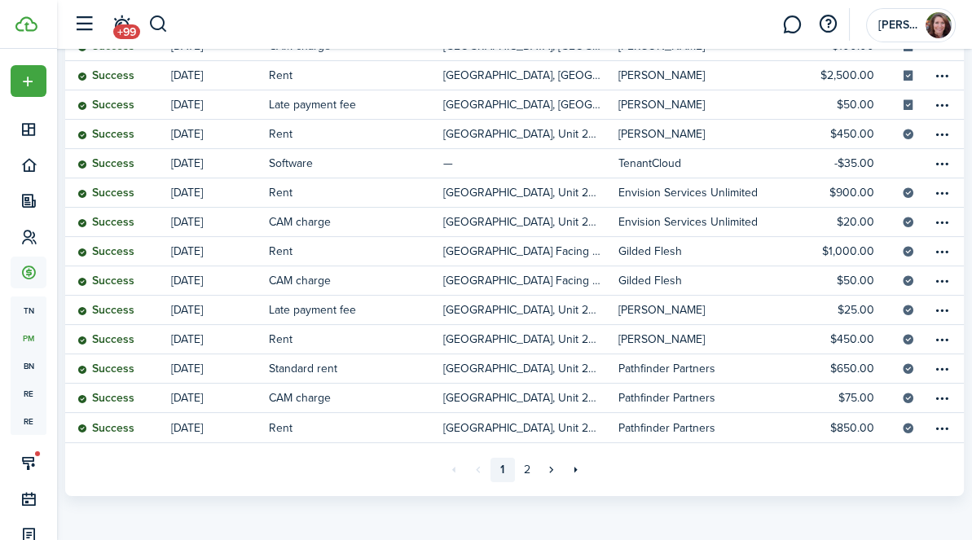
scroll to position [509, 0]
click at [531, 465] on link "2" at bounding box center [527, 470] width 24 height 24
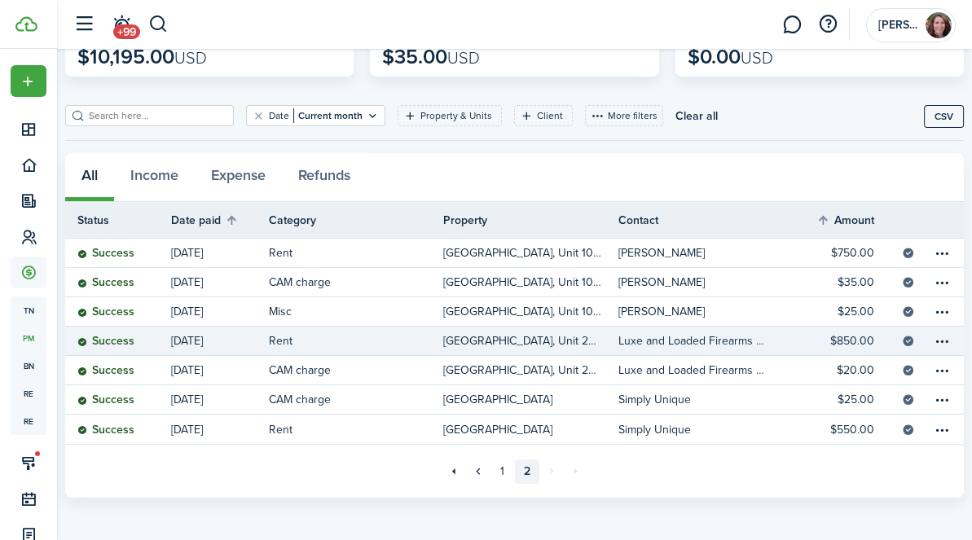
scroll to position [127, 0]
